Goal: Task Accomplishment & Management: Manage account settings

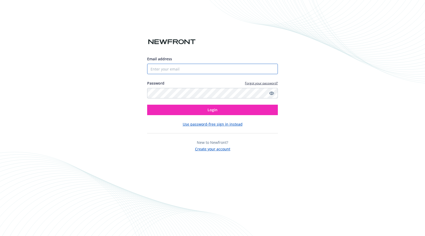
click at [177, 71] on input "Email address" at bounding box center [212, 69] width 131 height 10
paste input "[EMAIL_ADDRESS][DOMAIN_NAME]"
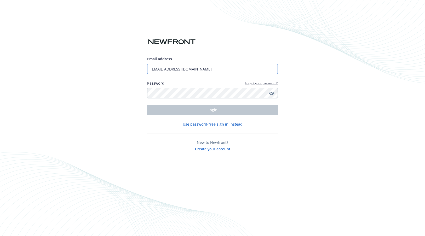
paste input "[EMAIL_ADDRESS][DOMAIN_NAME]"
type input "[EMAIL_ADDRESS][DOMAIN_NAME]"
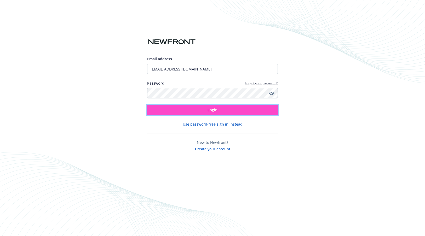
click at [183, 112] on button "Login" at bounding box center [212, 110] width 131 height 10
